Goal: Task Accomplishment & Management: Manage account settings

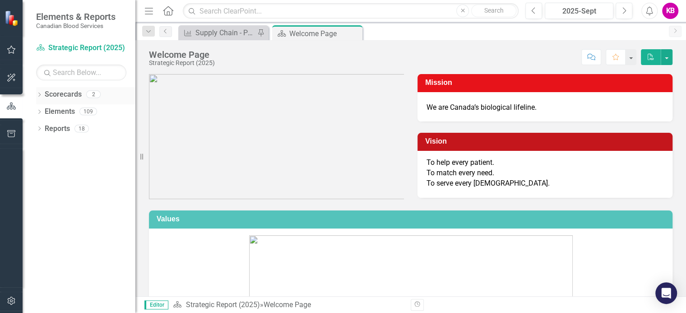
click at [40, 93] on icon "Dropdown" at bounding box center [39, 95] width 6 height 5
click at [67, 132] on link "Operational Report" at bounding box center [93, 129] width 86 height 10
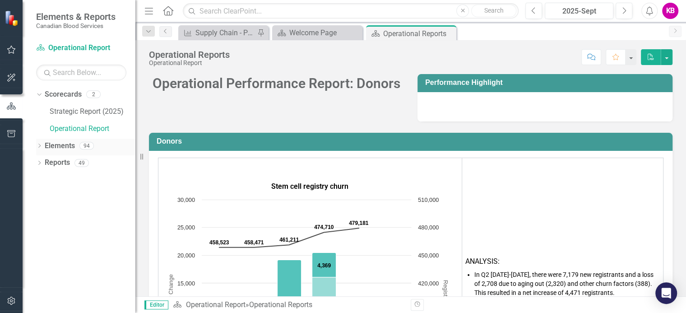
click at [50, 146] on link "Elements" at bounding box center [60, 146] width 30 height 10
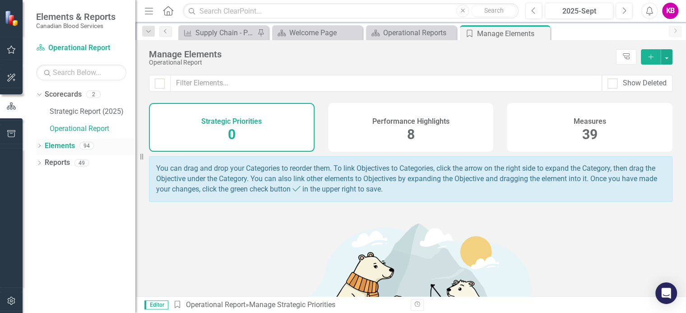
click at [36, 145] on icon "Dropdown" at bounding box center [39, 146] width 6 height 5
click at [43, 178] on icon "Dropdown" at bounding box center [44, 180] width 6 height 5
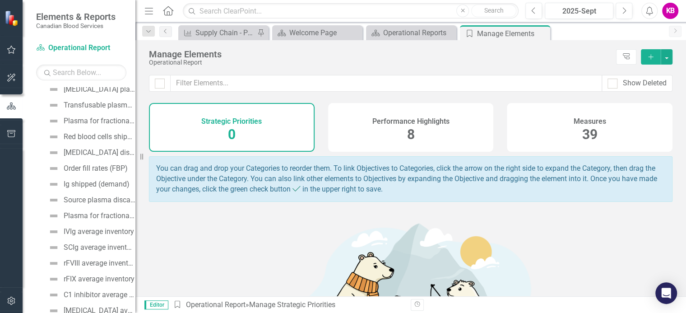
scroll to position [271, 0]
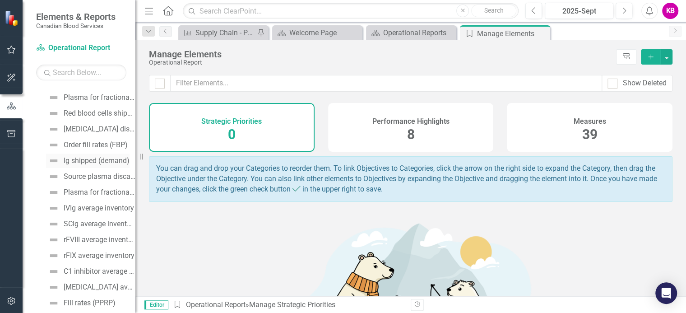
click at [87, 159] on div "Ig shipped (demand)" at bounding box center [97, 161] width 66 height 8
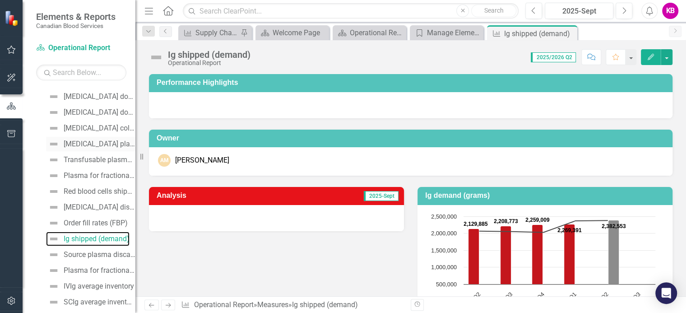
scroll to position [260, 0]
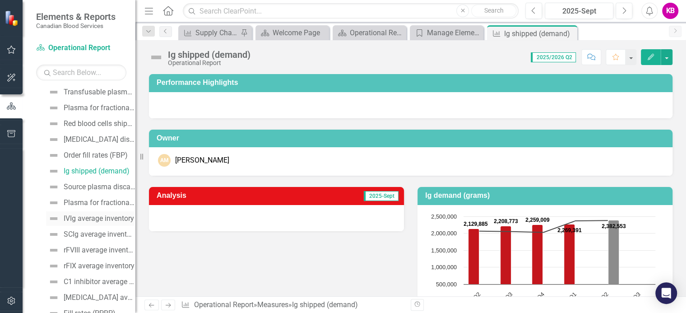
click at [95, 218] on div "IVIg average inventory" at bounding box center [99, 218] width 70 height 8
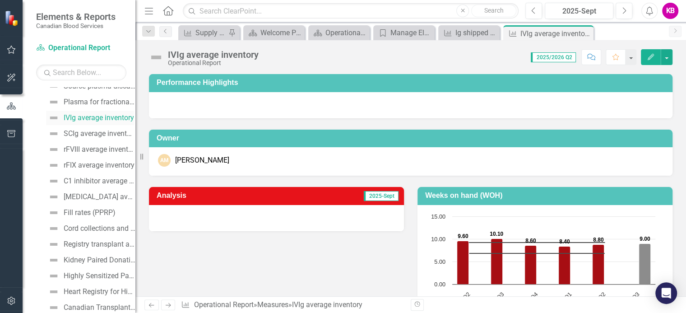
scroll to position [375, 0]
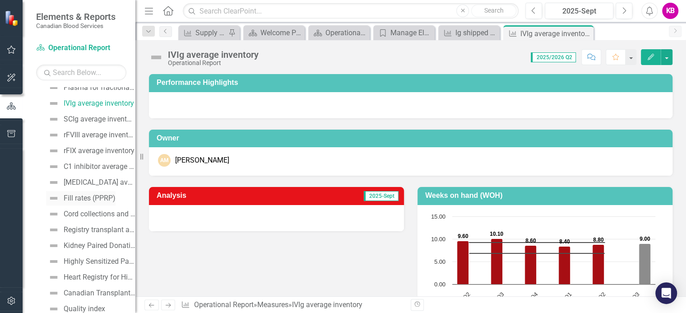
click at [83, 197] on div "Fill rates (PPRP)" at bounding box center [90, 198] width 52 height 8
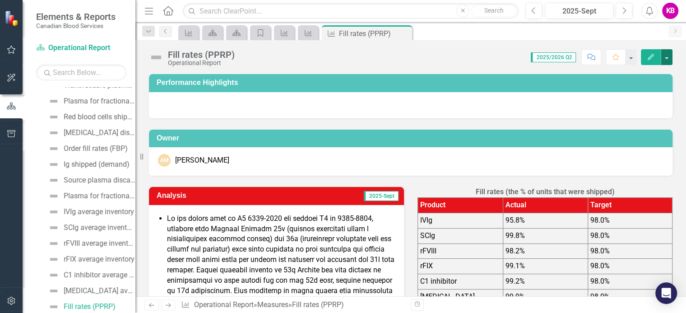
click at [667, 58] on button "button" at bounding box center [666, 57] width 12 height 16
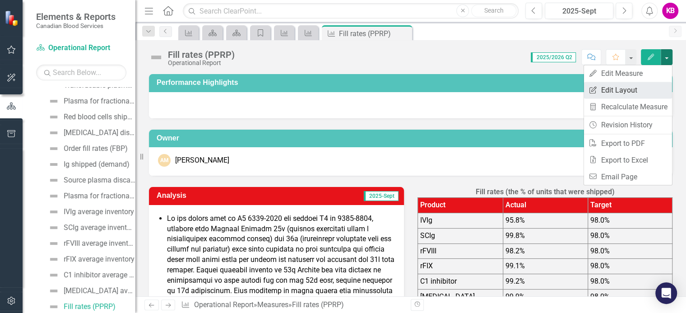
click at [611, 88] on link "Edit Report Edit Layout" at bounding box center [628, 90] width 88 height 17
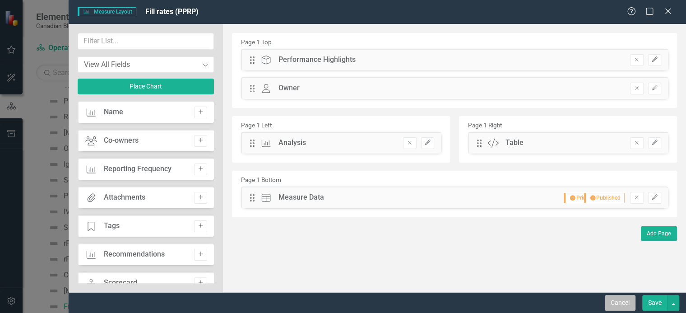
click at [617, 305] on button "Cancel" at bounding box center [620, 303] width 31 height 16
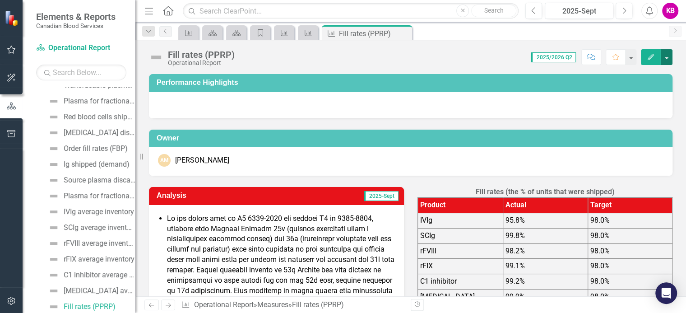
click at [670, 56] on button "button" at bounding box center [666, 57] width 12 height 16
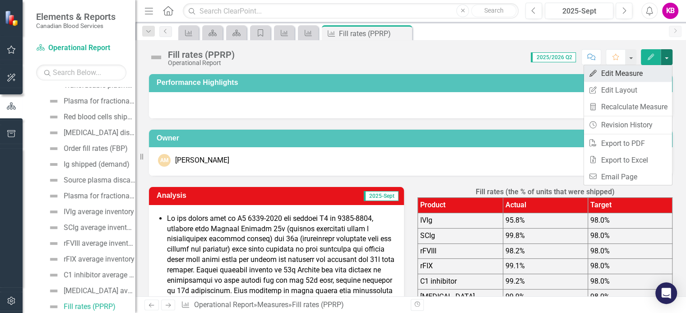
click at [615, 74] on link "Edit Edit Measure" at bounding box center [628, 73] width 88 height 17
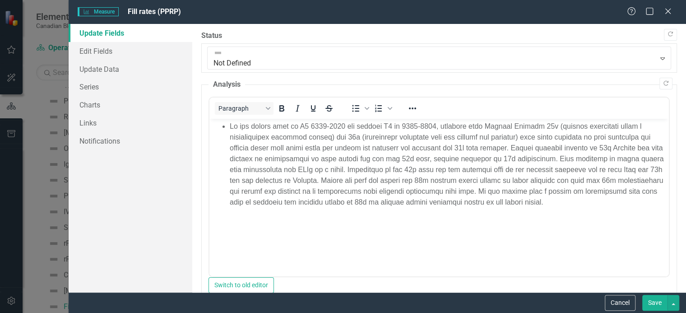
click at [435, 127] on li "Rich Text Area. Press ALT-0 for help." at bounding box center [447, 164] width 437 height 87
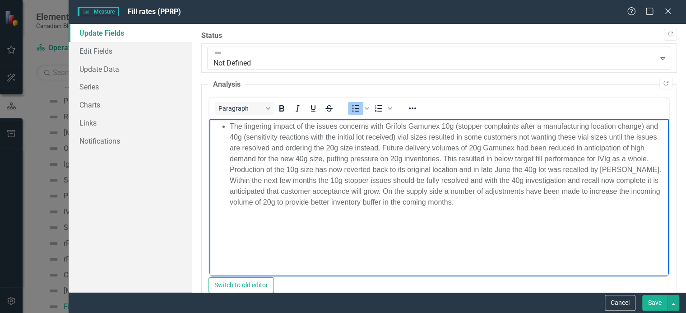
click at [370, 126] on li "The lingering impact of the issues concerns with Grifols Gamunex 10g (stopper c…" at bounding box center [447, 164] width 437 height 87
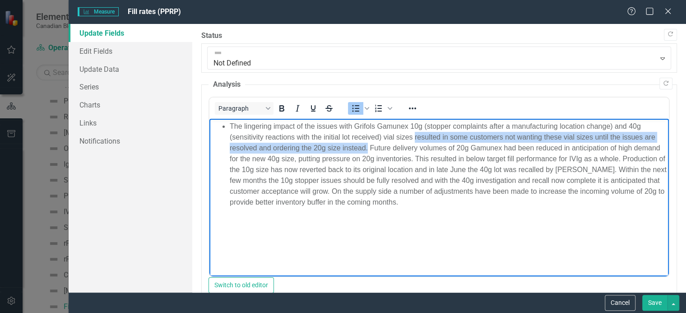
drag, startPoint x: 415, startPoint y: 138, endPoint x: 367, endPoint y: 148, distance: 48.9
click at [367, 148] on li "The lingering impact of the issues with Grifols Gamunex 10g (stopper complaints…" at bounding box center [447, 164] width 437 height 87
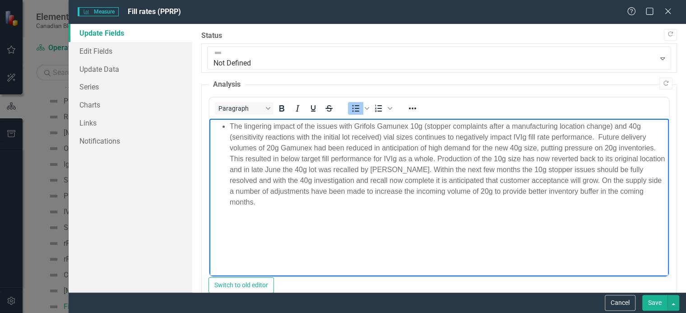
click at [595, 137] on li "The lingering impact of the issues with Grifols Gamunex 10g (stopper complaints…" at bounding box center [447, 164] width 437 height 87
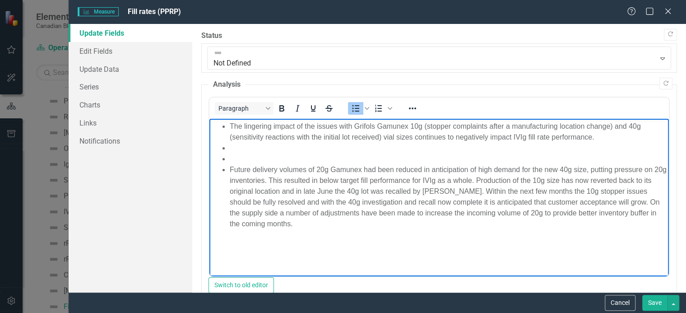
click at [596, 137] on li "The lingering impact of the issues with Grifols Gamunex 10g (stopper complaints…" at bounding box center [447, 132] width 437 height 22
